Goal: Complete application form: Complete application form

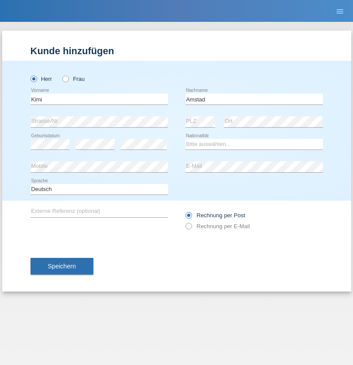
type input "Amstad"
select select "CH"
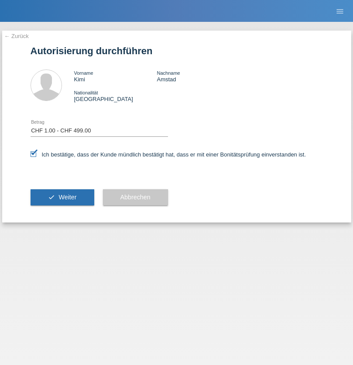
select select "1"
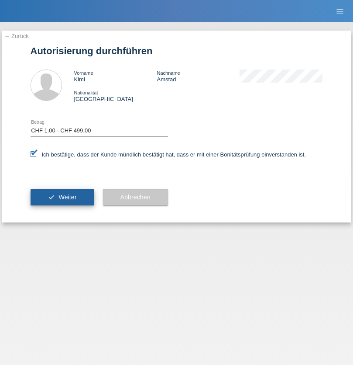
click at [62, 197] on span "Weiter" at bounding box center [68, 197] width 18 height 7
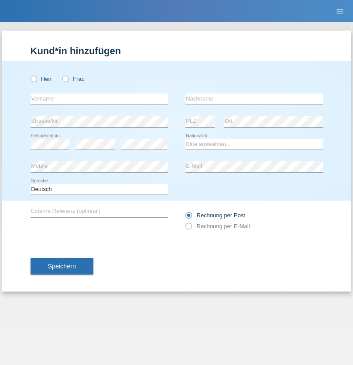
radio input "true"
click at [99, 99] on input "text" at bounding box center [100, 98] width 138 height 11
type input "Birhat"
click at [254, 99] on input "text" at bounding box center [255, 98] width 138 height 11
type input "Hussein"
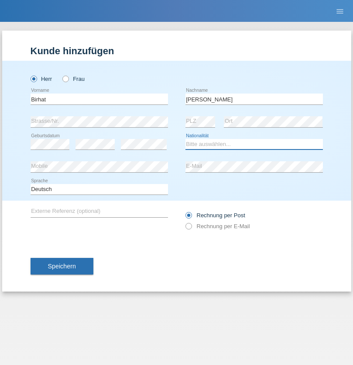
select select "CH"
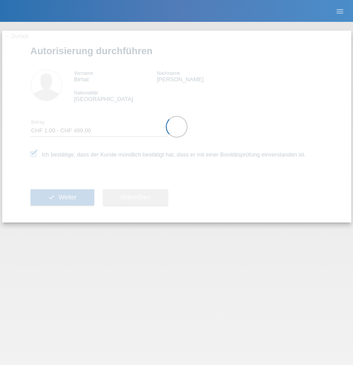
select select "1"
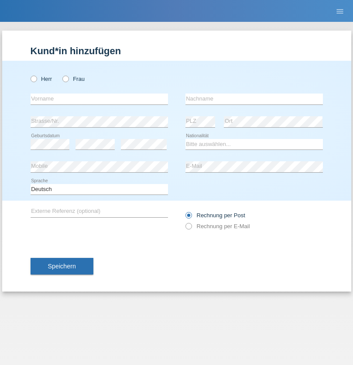
radio input "true"
click at [99, 99] on input "text" at bounding box center [100, 98] width 138 height 11
type input "Tatiele"
click at [254, 99] on input "text" at bounding box center [255, 98] width 138 height 11
type input "[PERSON_NAME] [PERSON_NAME]"
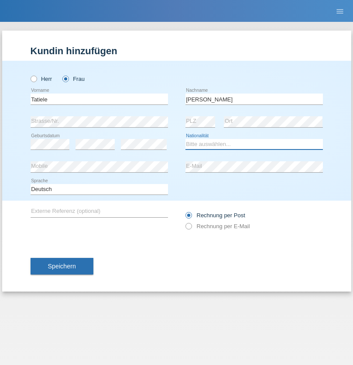
select select "CH"
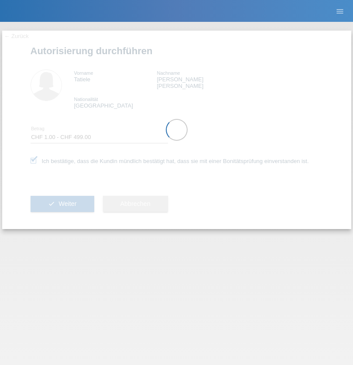
select select "1"
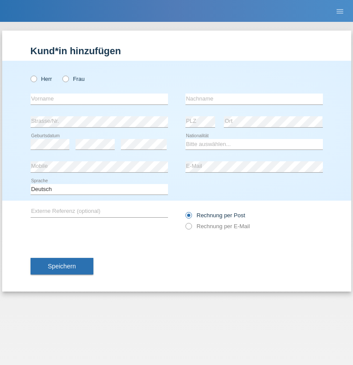
radio input "true"
click at [99, 99] on input "text" at bounding box center [100, 98] width 138 height 11
type input "Hujairatu"
click at [254, 99] on input "text" at bounding box center [255, 98] width 138 height 11
type input "Bah"
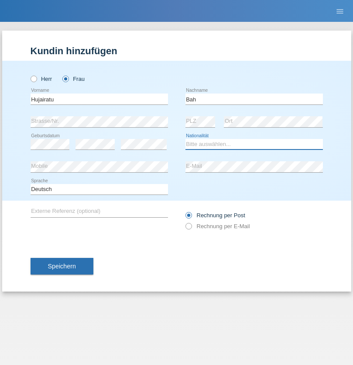
select select "SL"
select select "C"
select select "31"
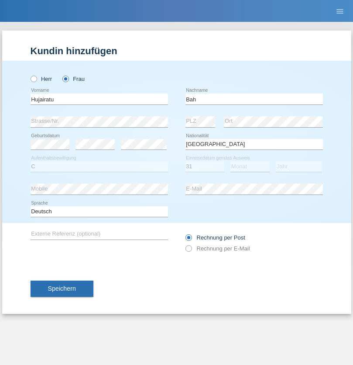
select select "10"
select select "2021"
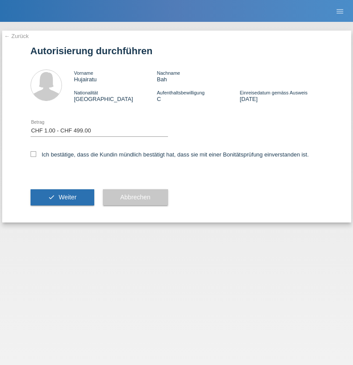
select select "1"
checkbox input "true"
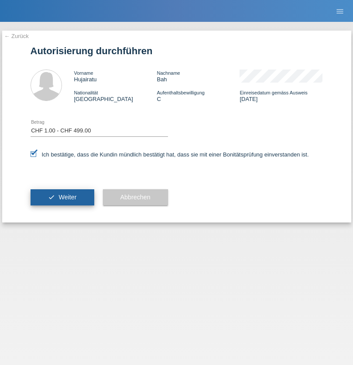
click at [62, 197] on span "Weiter" at bounding box center [68, 197] width 18 height 7
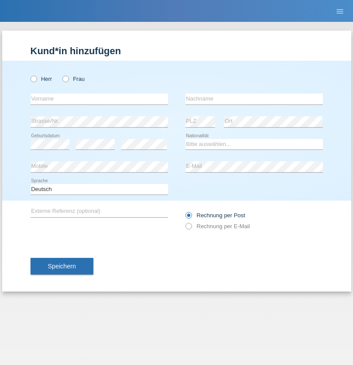
radio input "true"
click at [99, 99] on input "text" at bounding box center [100, 98] width 138 height 11
type input "Liridona"
click at [254, 99] on input "text" at bounding box center [255, 98] width 138 height 11
type input "Avduli"
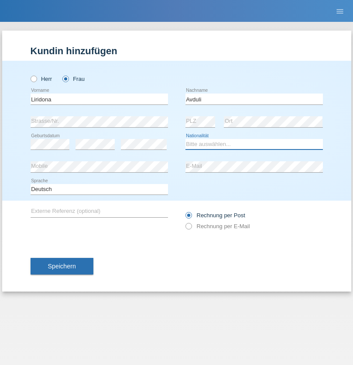
select select "RS"
select select "C"
select select "05"
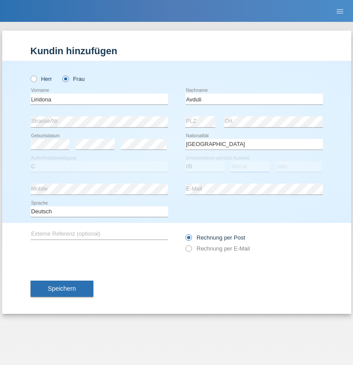
select select "02"
select select "1995"
